Goal: Feedback & Contribution: Submit feedback/report problem

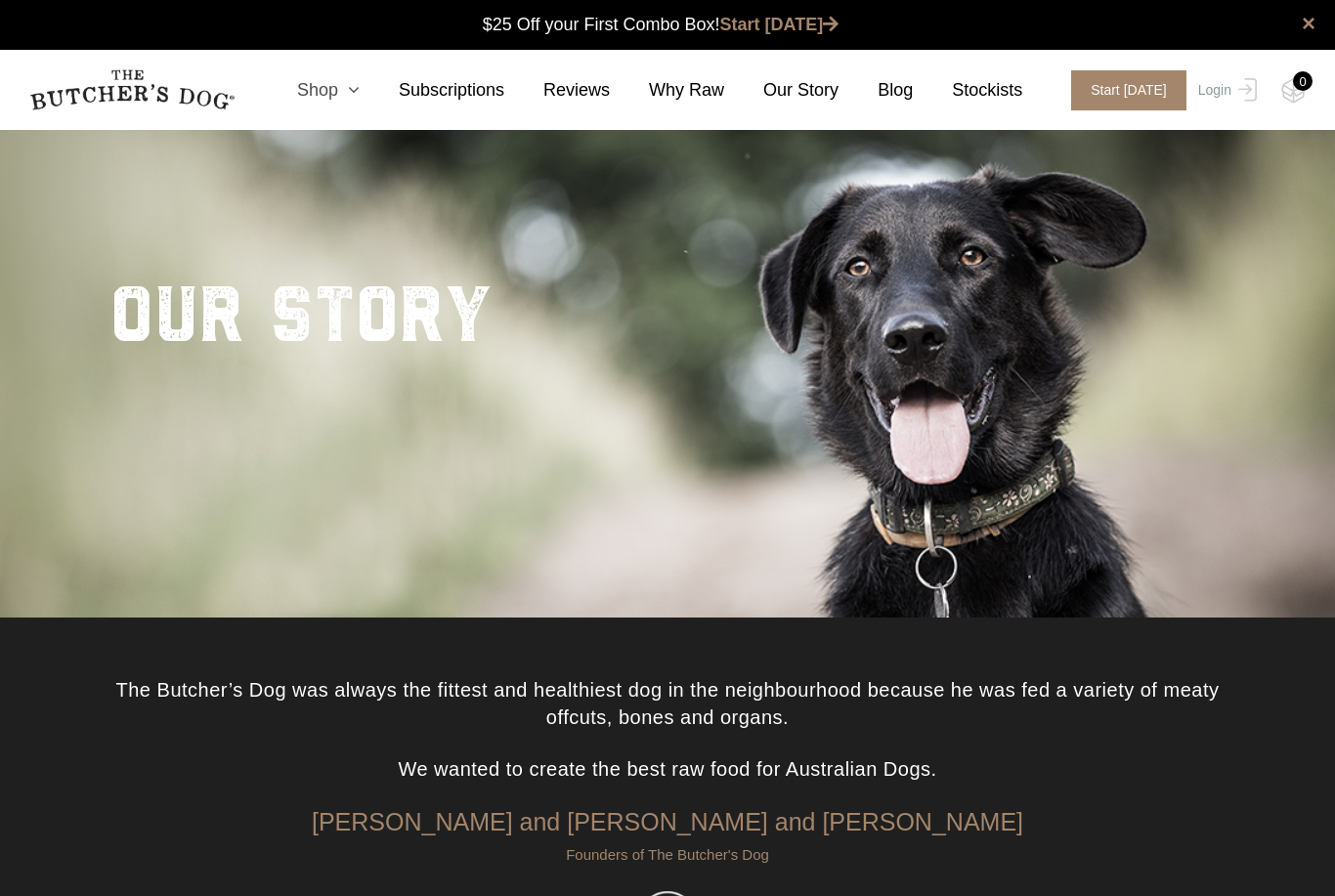
click at [356, 88] on icon at bounding box center [349, 90] width 22 height 18
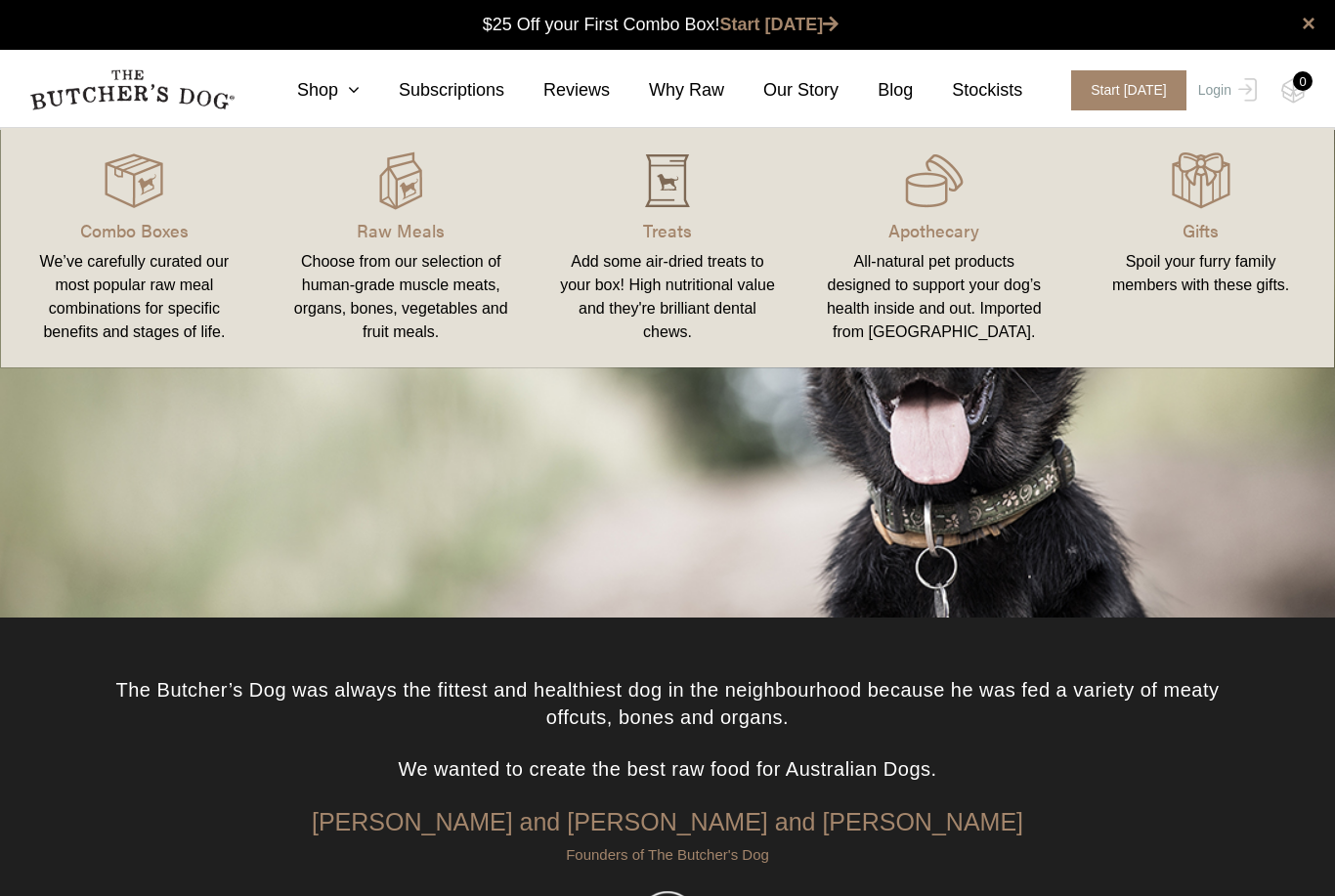
click at [679, 188] on img at bounding box center [667, 181] width 59 height 59
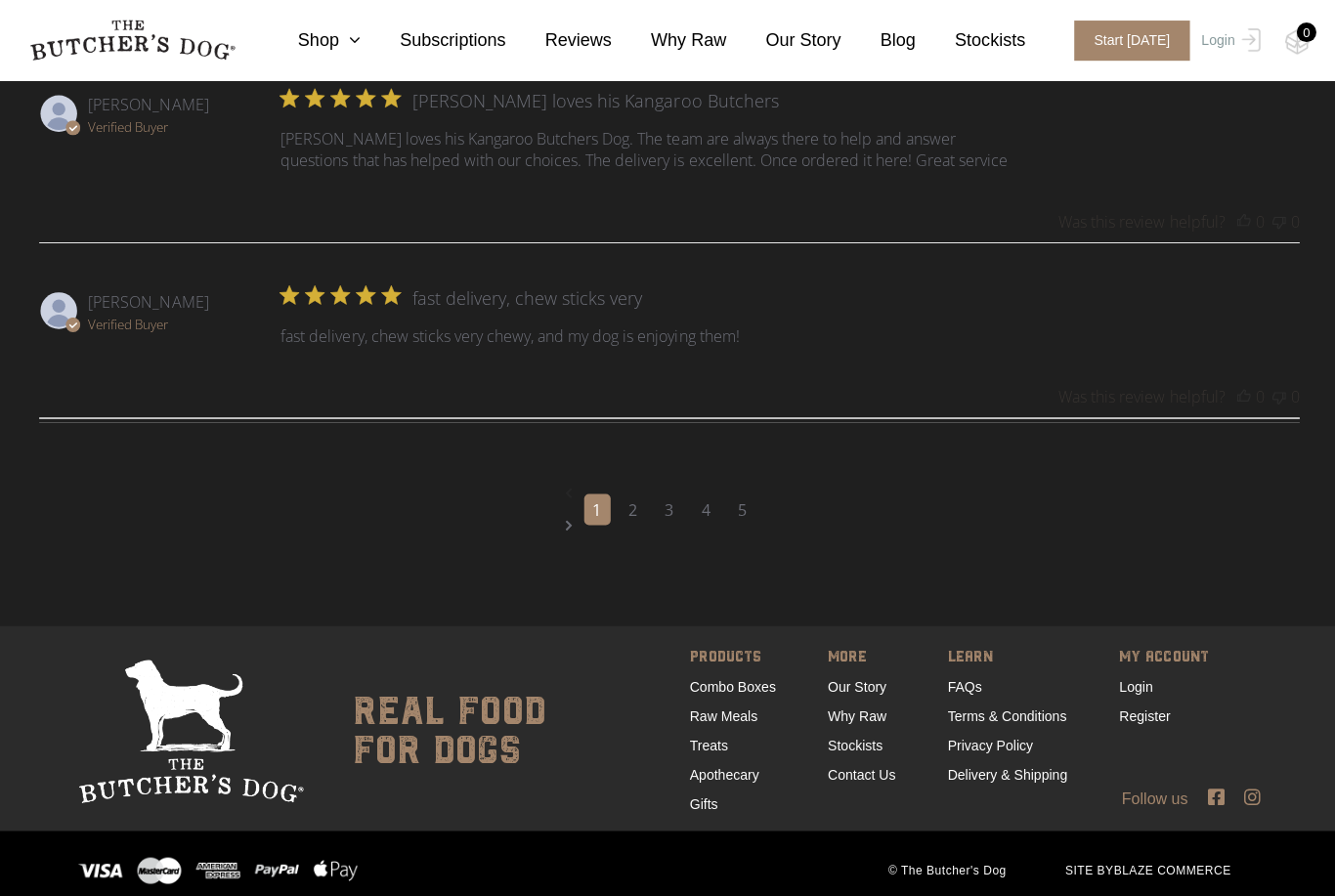
scroll to position [2657, 0]
click at [854, 781] on link "Contact Us" at bounding box center [859, 773] width 67 height 16
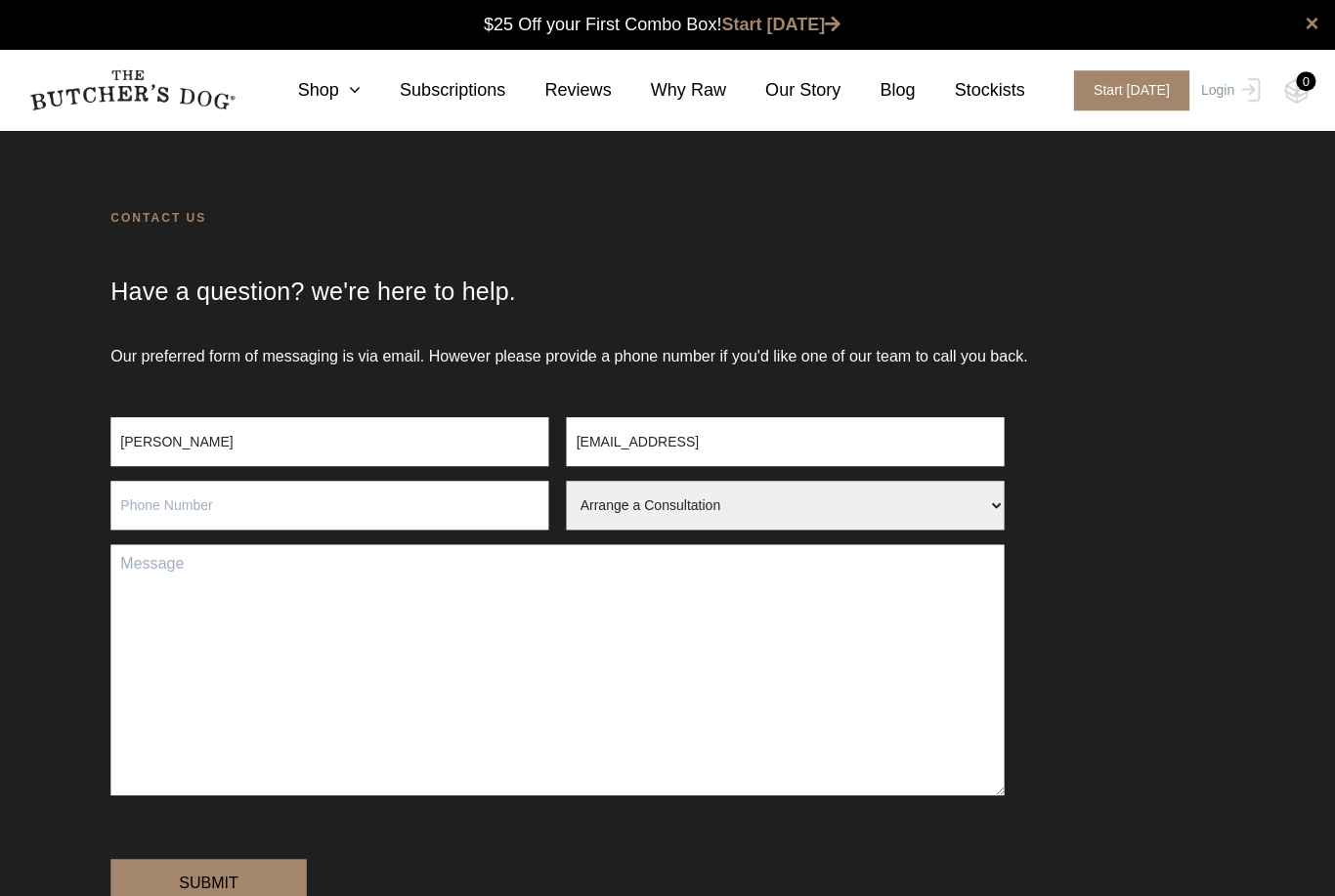
type input "r.mimi.bell@bigpond.com"
type input "0416169697"
click at [160, 560] on textarea "Contact form" at bounding box center [556, 668] width 891 height 250
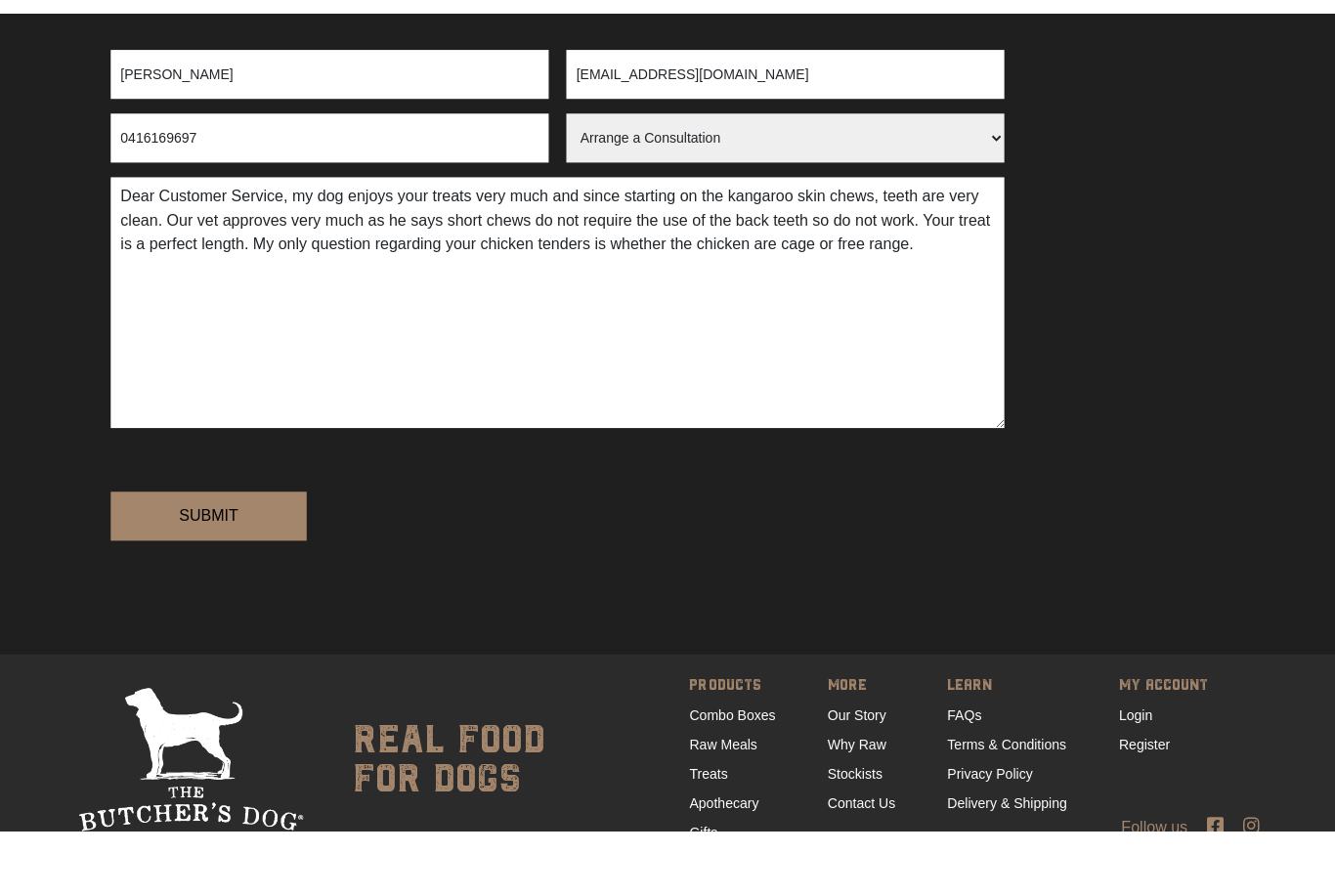
scroll to position [308, 0]
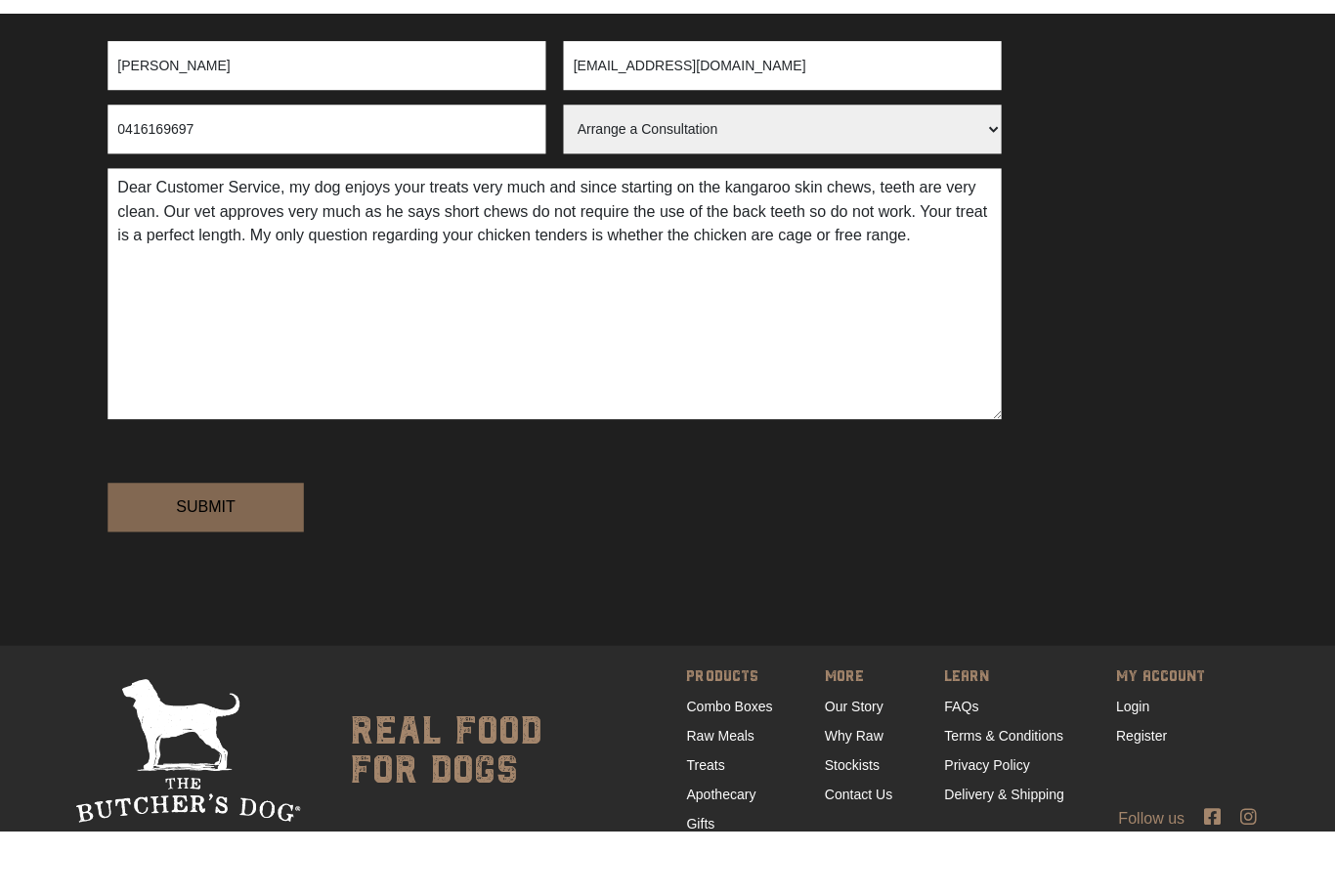
type textarea "Dear Customer Service, my dog enjoys your treats very much and since starting o…"
click at [194, 581] on input "Submit" at bounding box center [208, 573] width 196 height 49
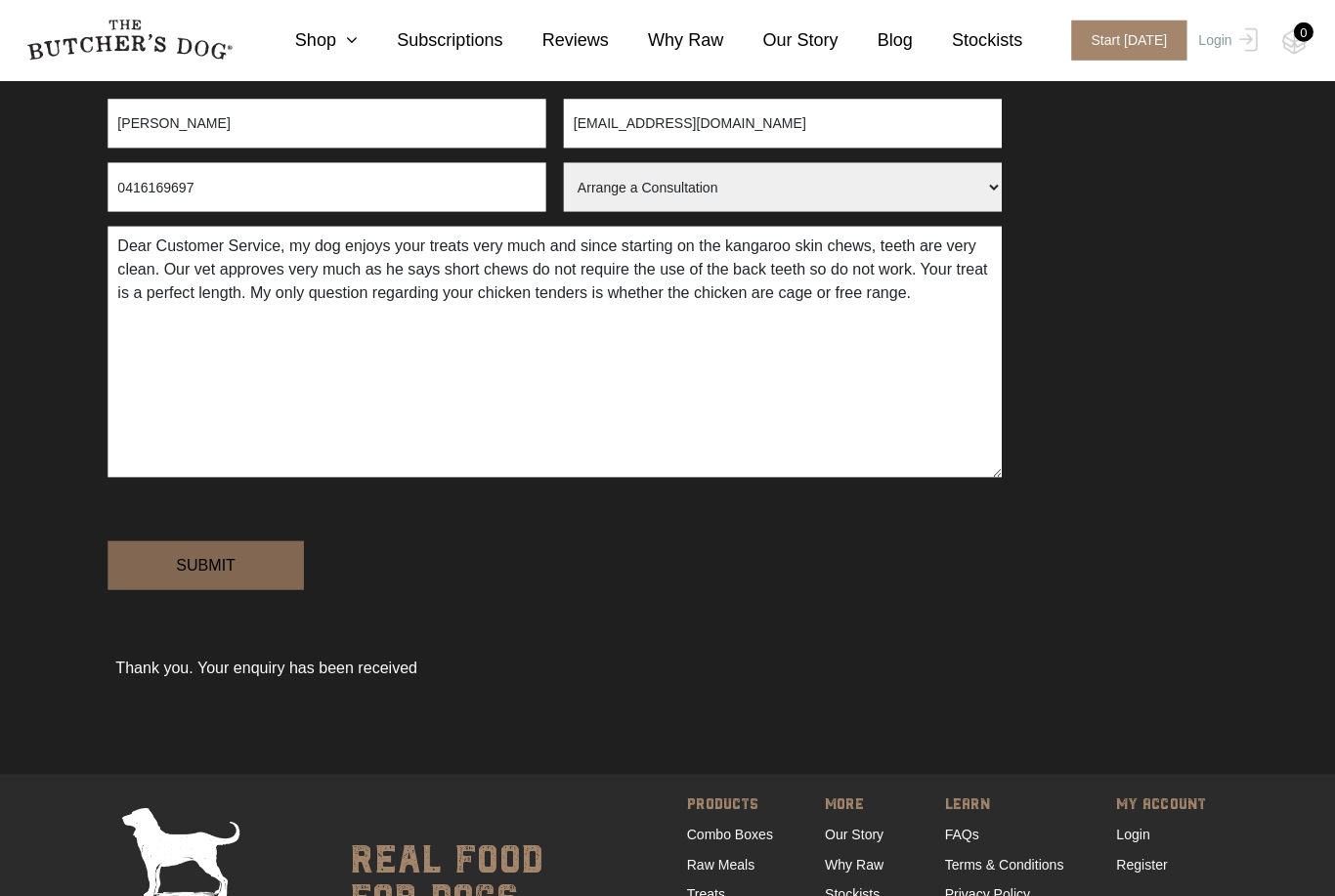
scroll to position [301, 0]
